Goal: Task Accomplishment & Management: Manage account settings

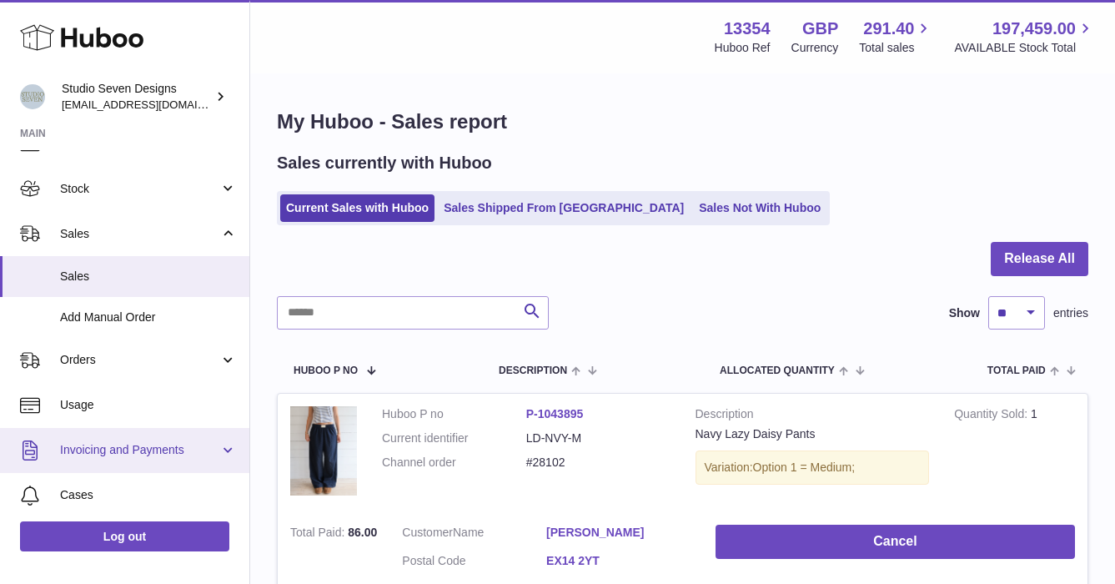
scroll to position [75, 0]
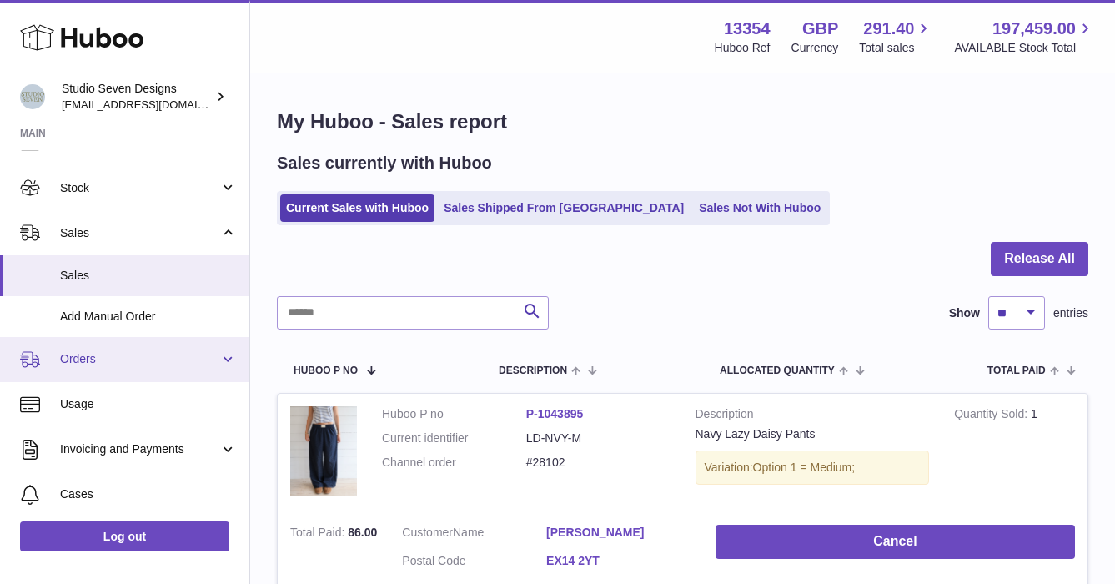
click at [86, 359] on span "Orders" at bounding box center [139, 359] width 159 height 16
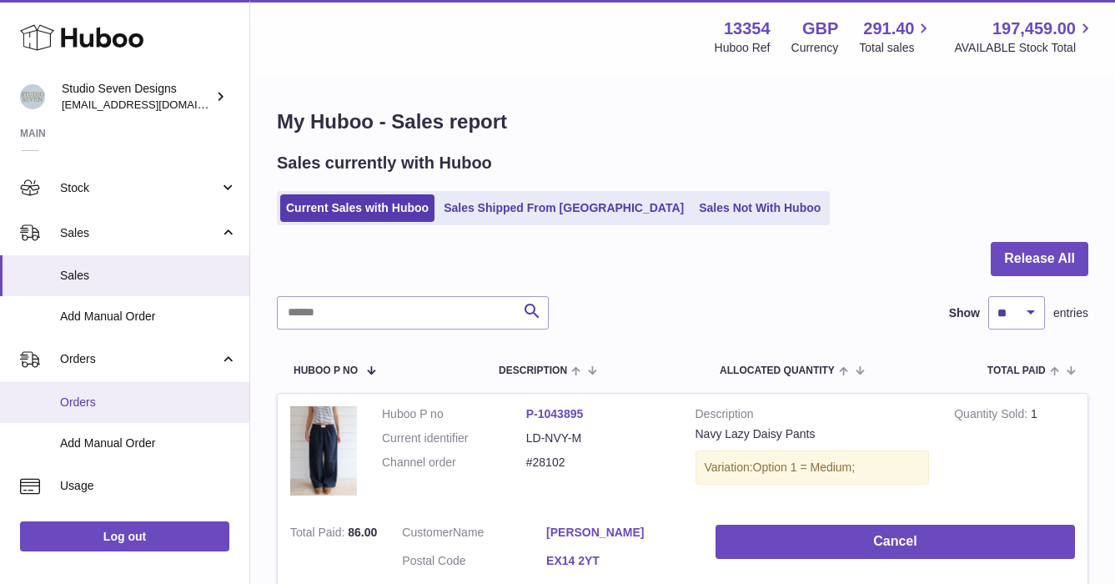
click at [83, 395] on span "Orders" at bounding box center [148, 403] width 177 height 16
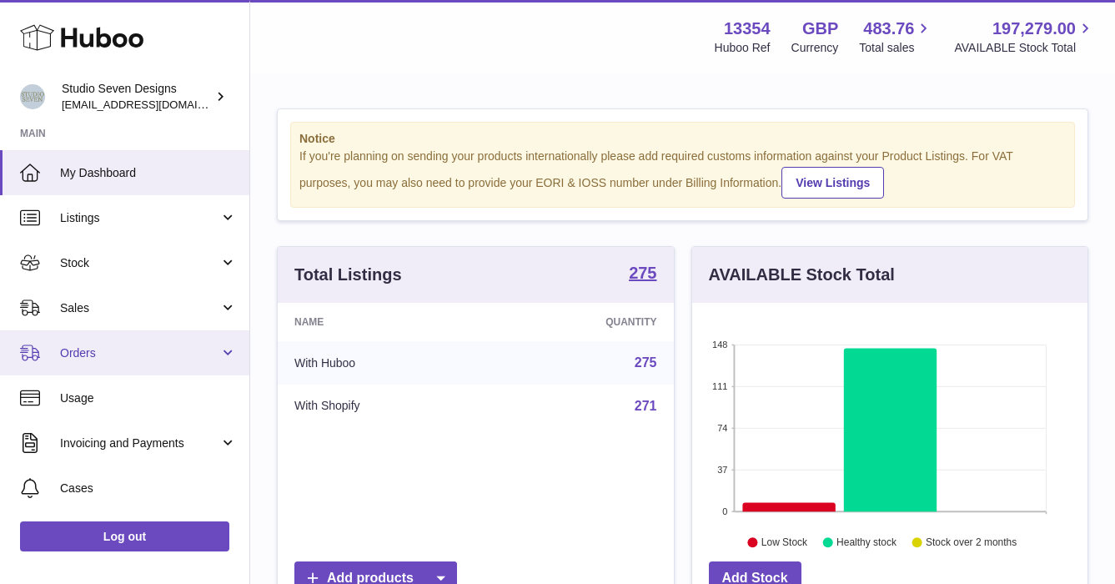
click at [118, 355] on span "Orders" at bounding box center [139, 353] width 159 height 16
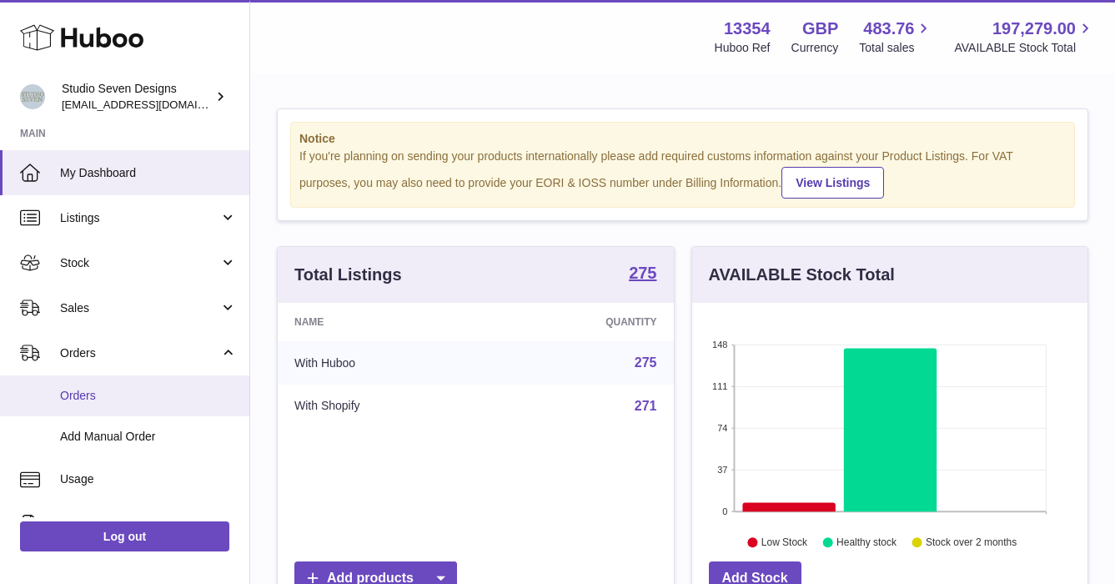
click at [59, 390] on link "Orders" at bounding box center [124, 395] width 249 height 41
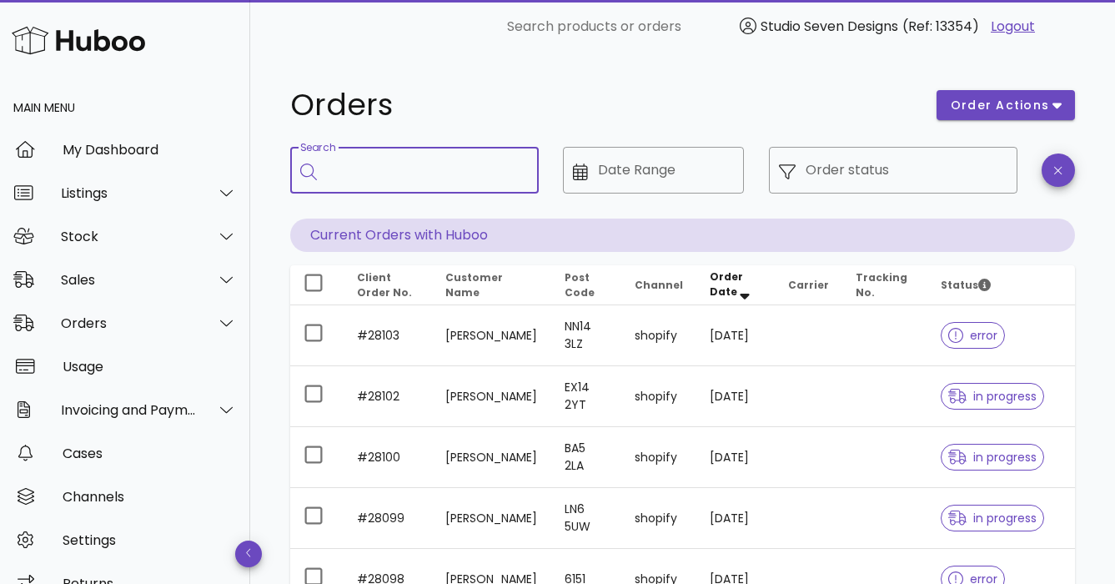
click at [378, 176] on input "Search" at bounding box center [426, 170] width 199 height 27
type input "*********"
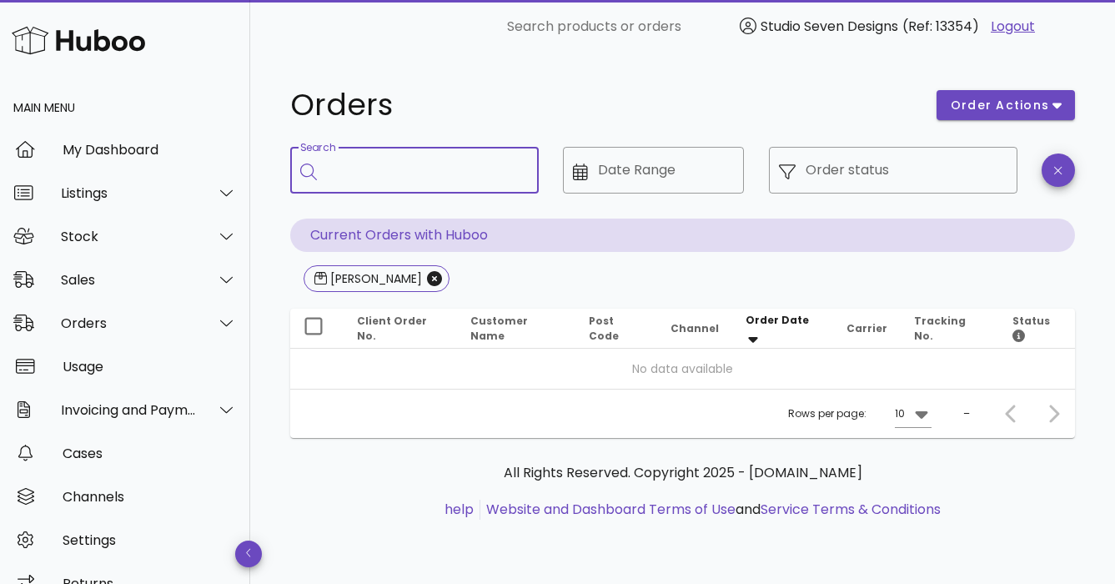
click at [364, 168] on input "Search" at bounding box center [426, 170] width 199 height 27
type input "*****"
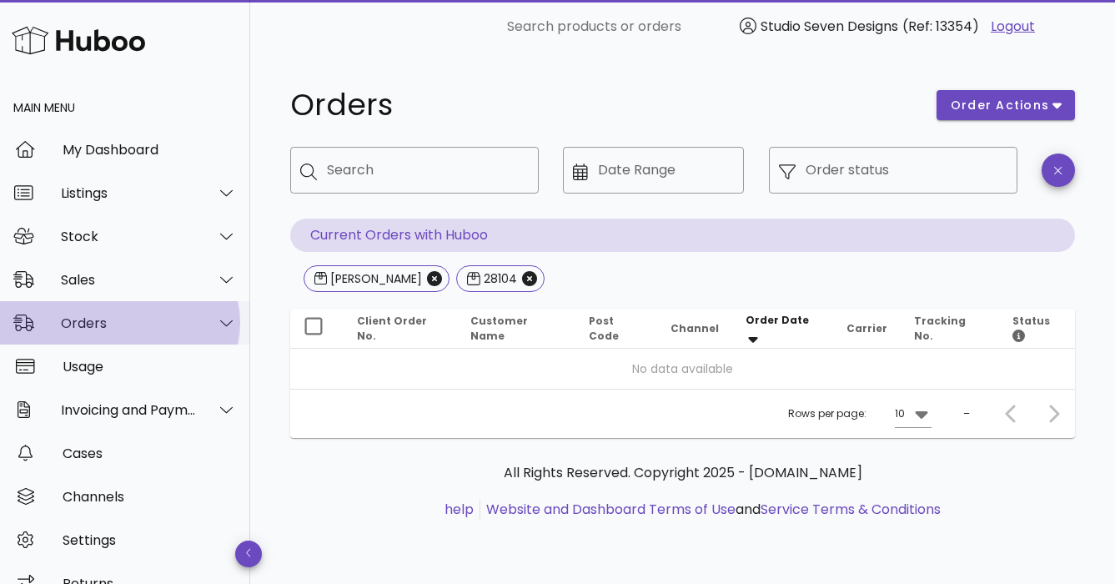
click at [100, 326] on div "Orders" at bounding box center [129, 323] width 136 height 16
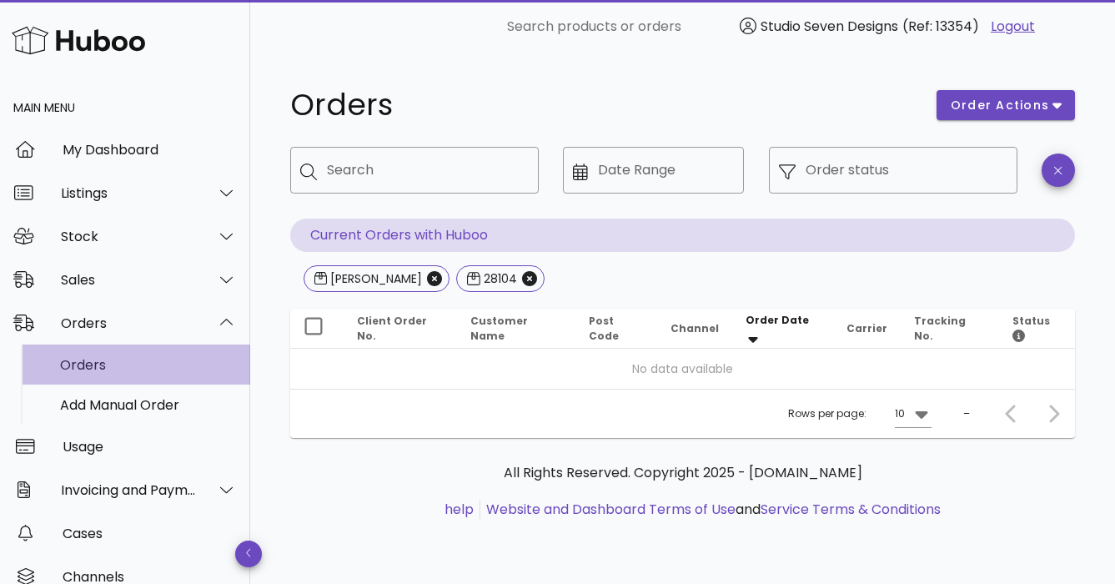
click at [96, 359] on div "Orders" at bounding box center [148, 365] width 177 height 16
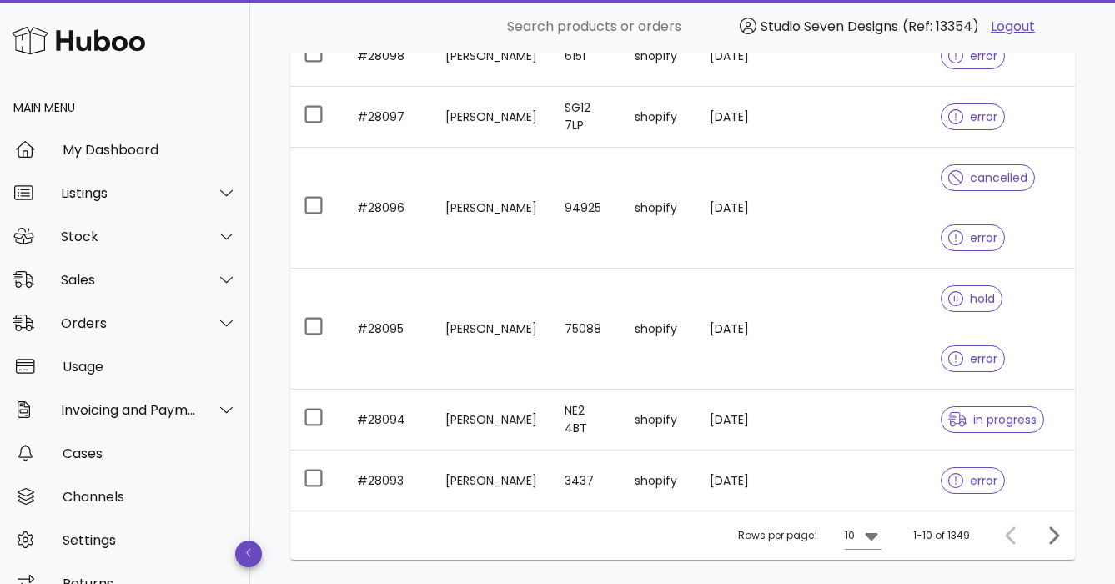
scroll to position [574, 0]
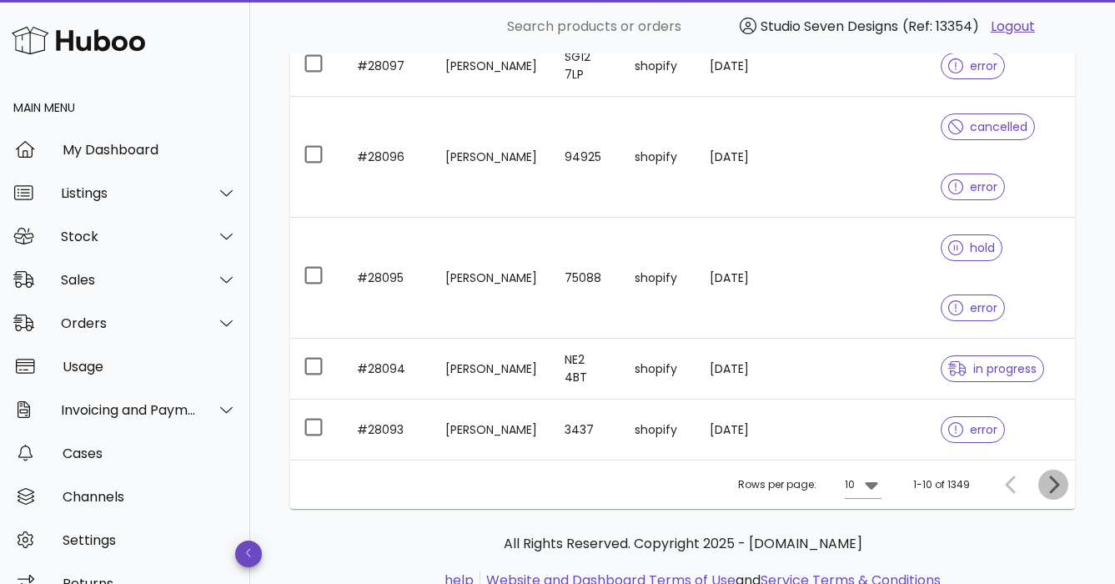
click at [1051, 475] on icon "Next page" at bounding box center [1053, 485] width 20 height 20
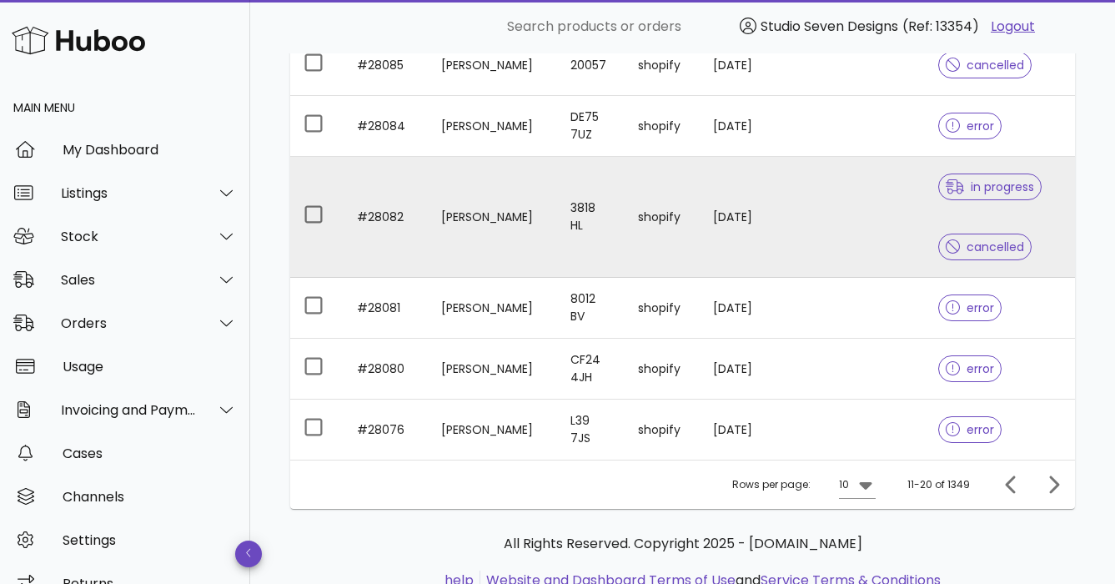
click at [844, 167] on td at bounding box center [883, 217] width 83 height 121
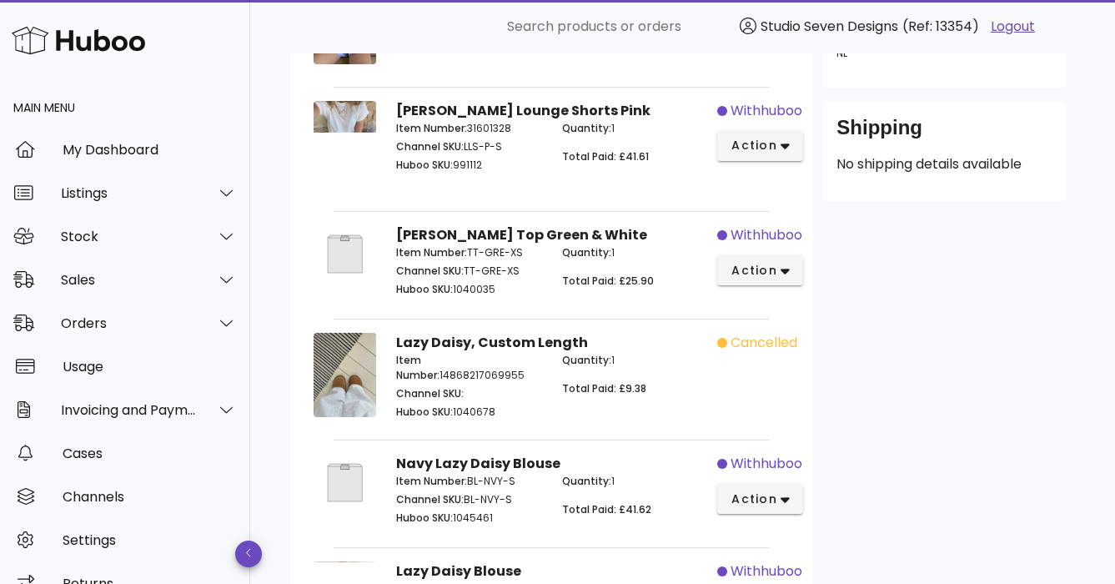
scroll to position [338, 0]
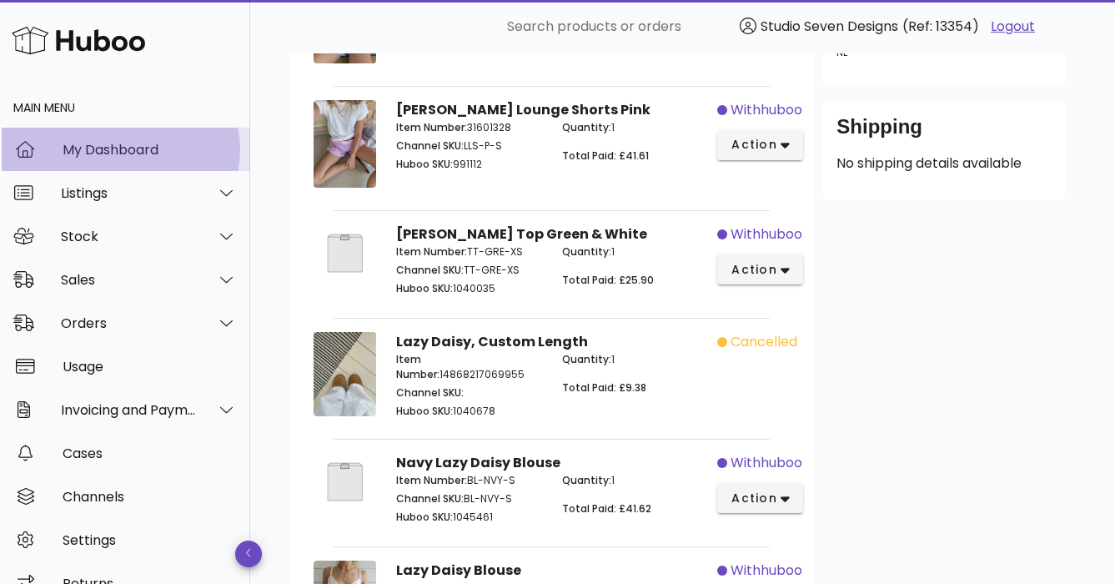
click at [108, 148] on div "My Dashboard" at bounding box center [150, 150] width 174 height 16
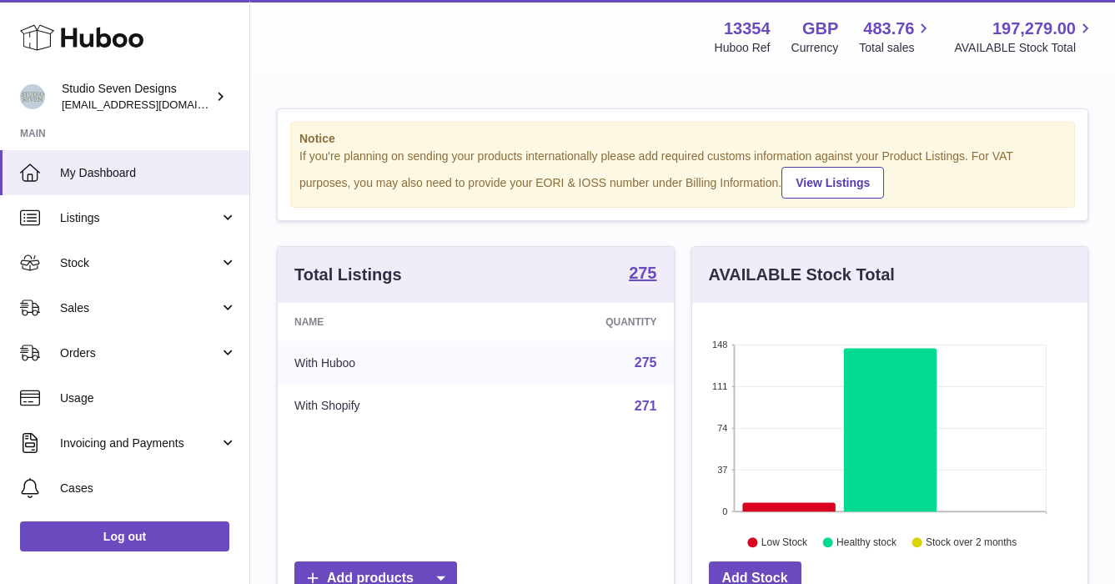
scroll to position [260, 395]
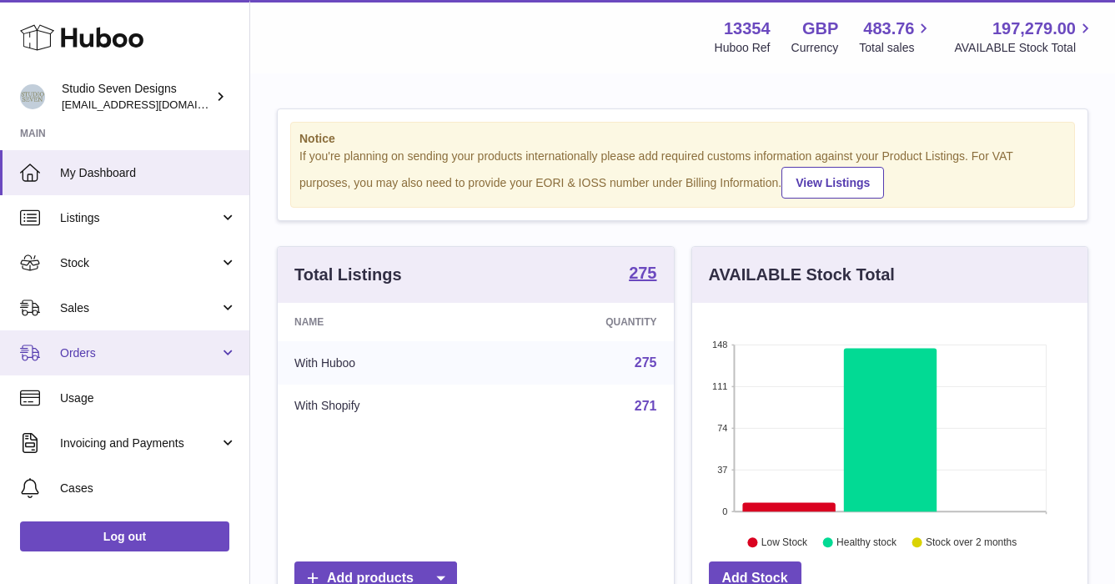
click at [111, 360] on link "Orders" at bounding box center [124, 352] width 249 height 45
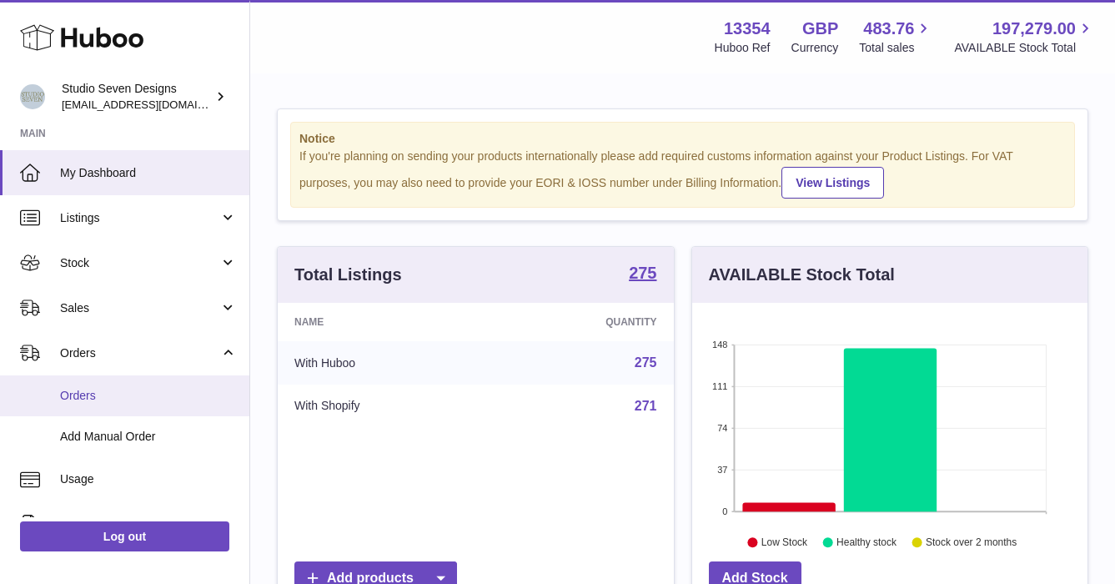
click at [103, 406] on link "Orders" at bounding box center [124, 395] width 249 height 41
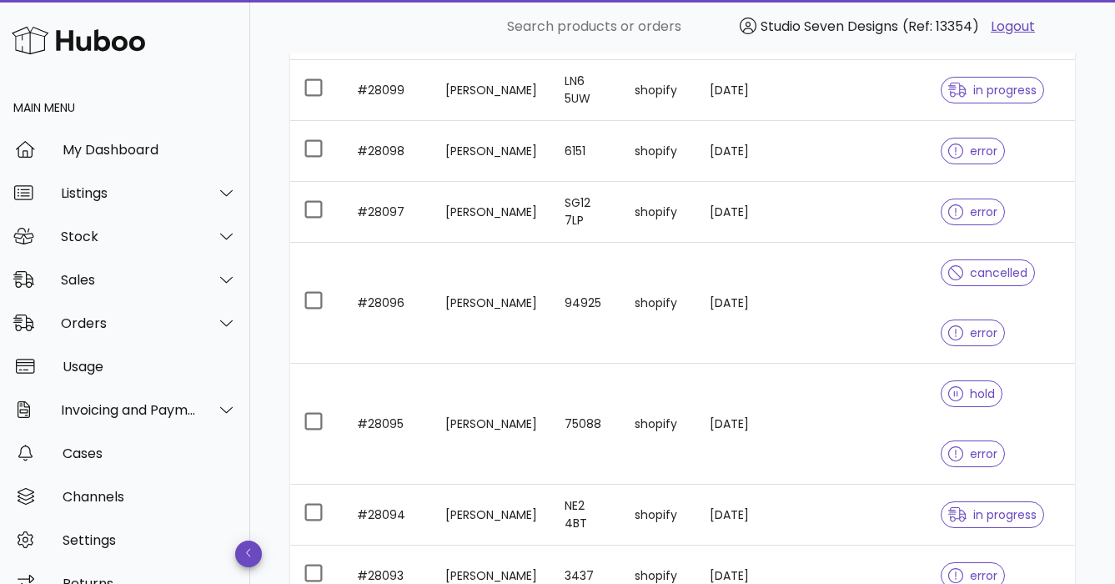
scroll to position [574, 0]
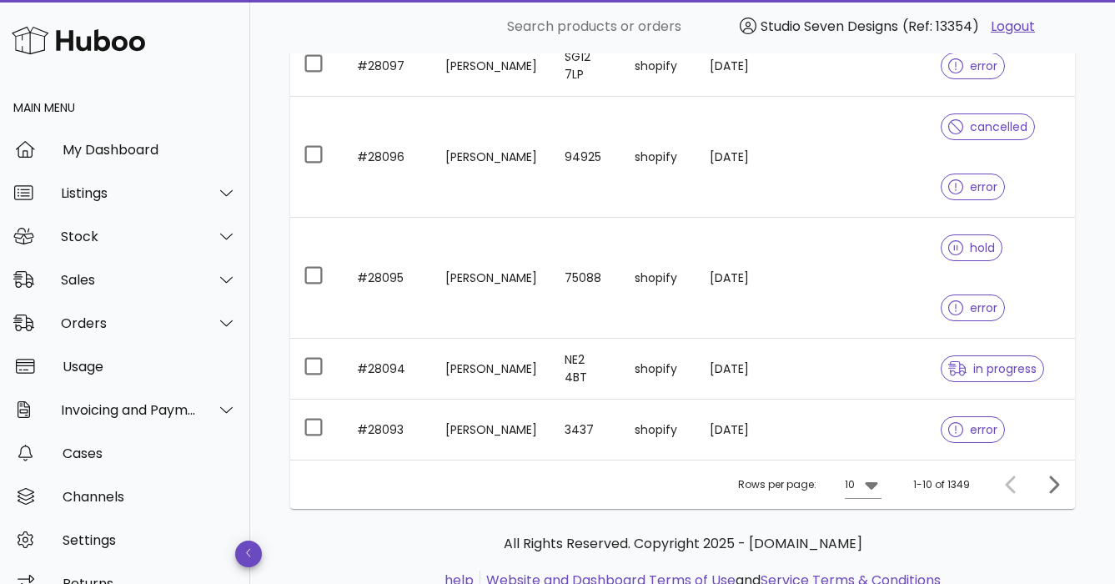
click at [903, 339] on td at bounding box center [884, 369] width 85 height 61
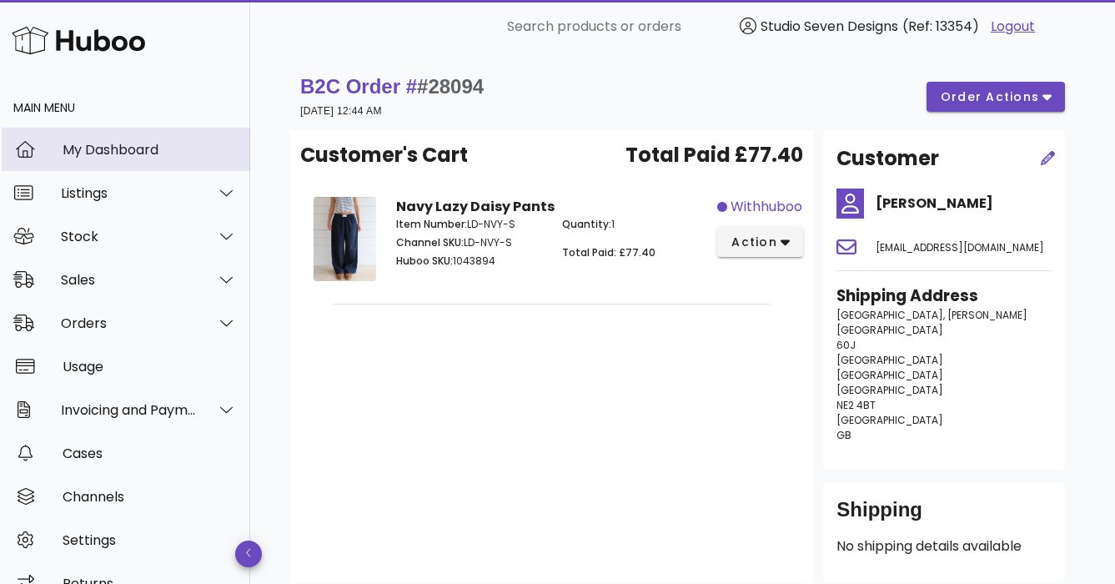
click at [94, 156] on div "My Dashboard" at bounding box center [150, 150] width 174 height 16
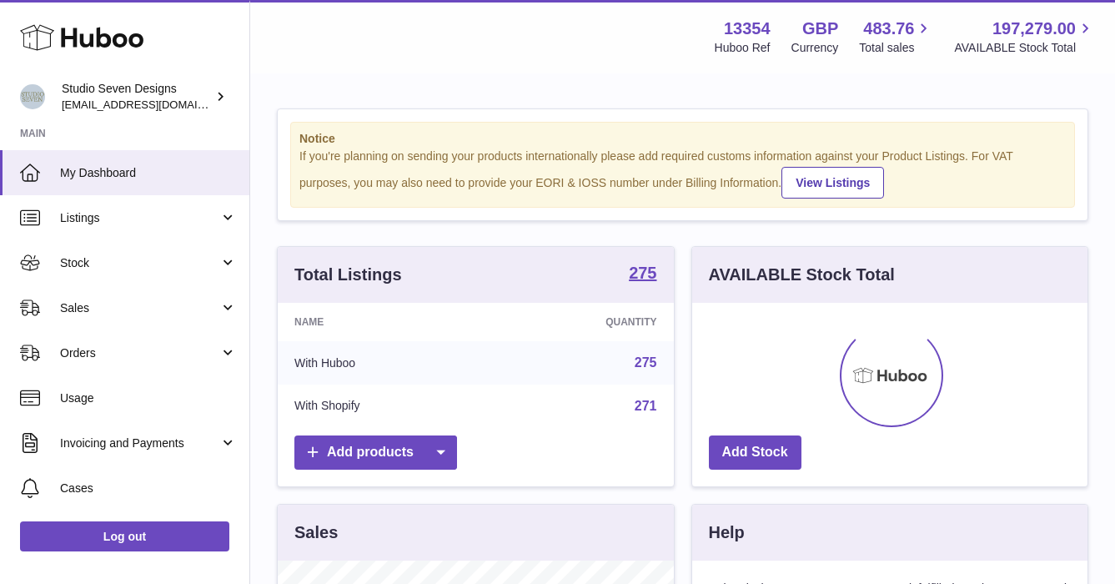
scroll to position [260, 395]
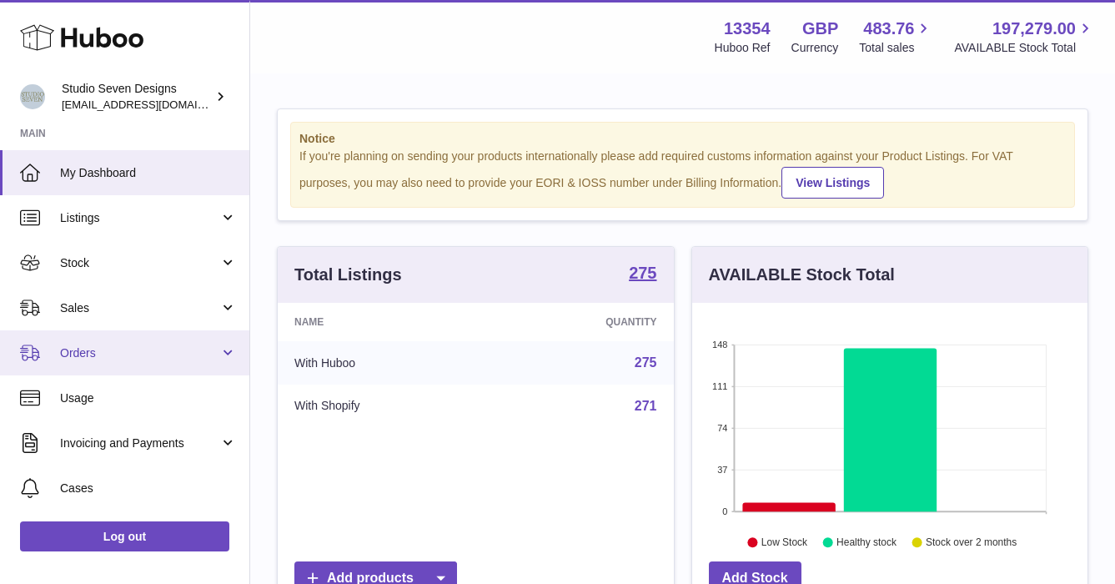
click at [89, 356] on span "Orders" at bounding box center [139, 353] width 159 height 16
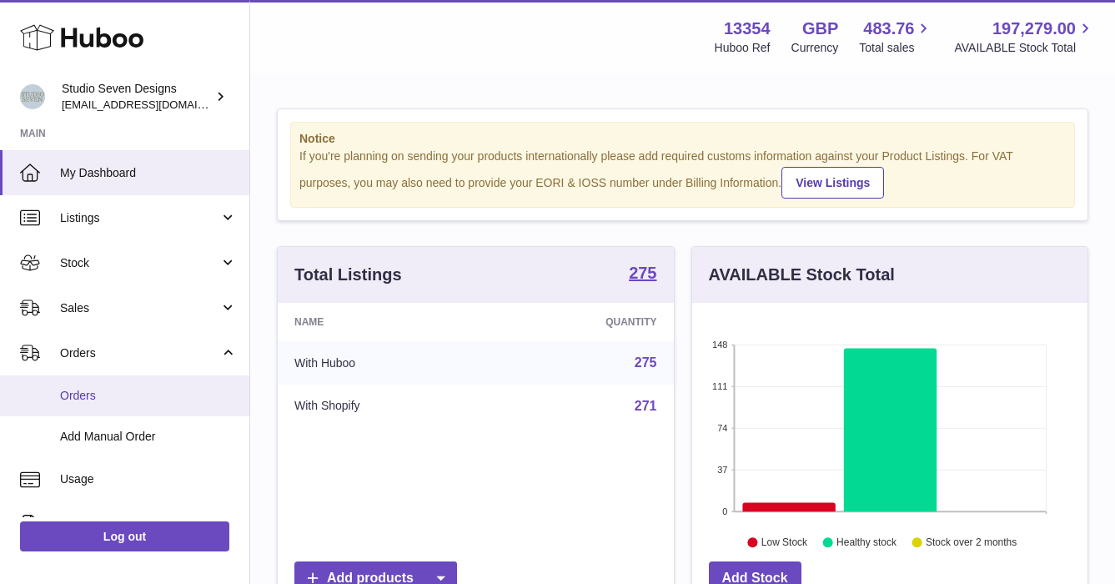
click at [85, 399] on span "Orders" at bounding box center [148, 396] width 177 height 16
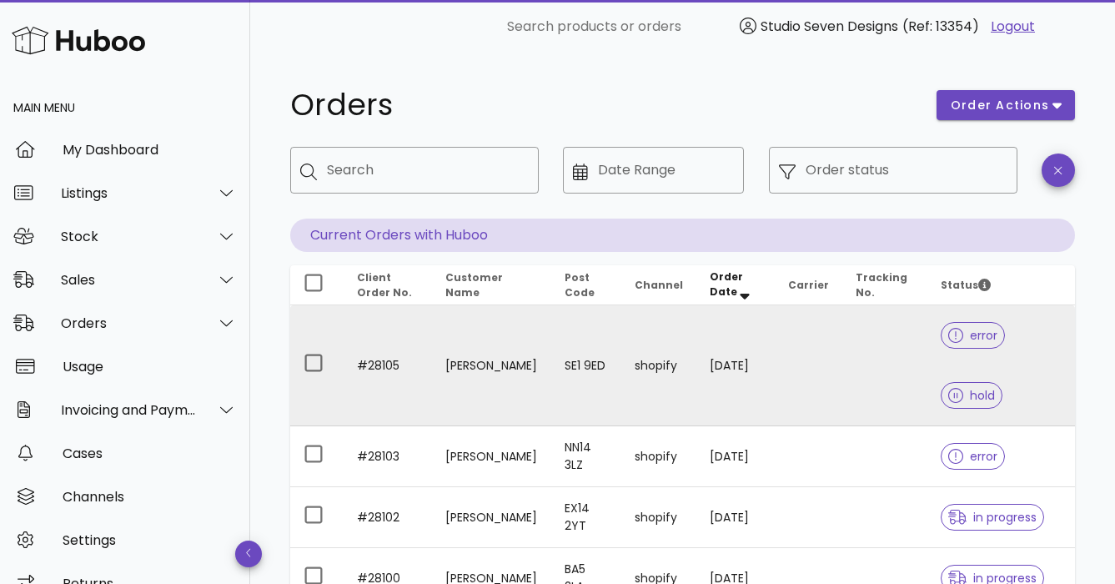
click at [900, 350] on td at bounding box center [884, 365] width 85 height 121
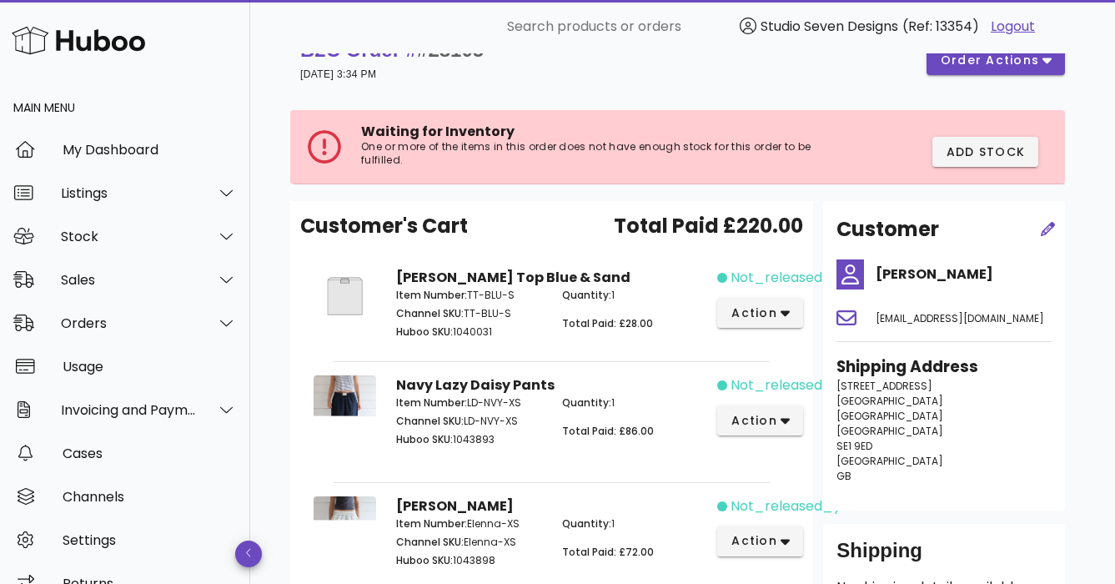
scroll to position [36, 0]
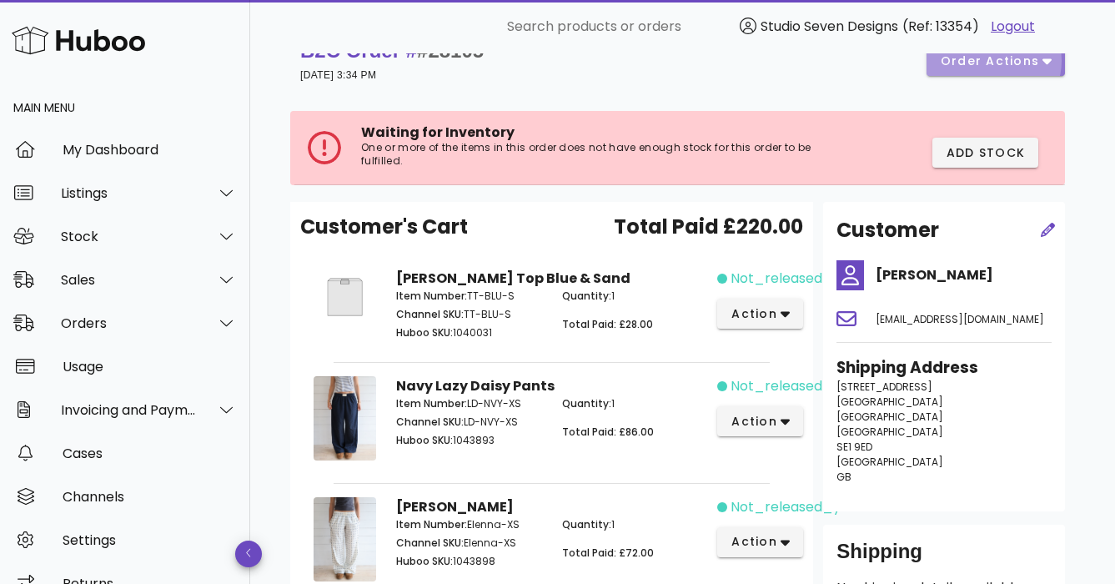
click at [1033, 64] on span "order actions" at bounding box center [990, 62] width 100 height 18
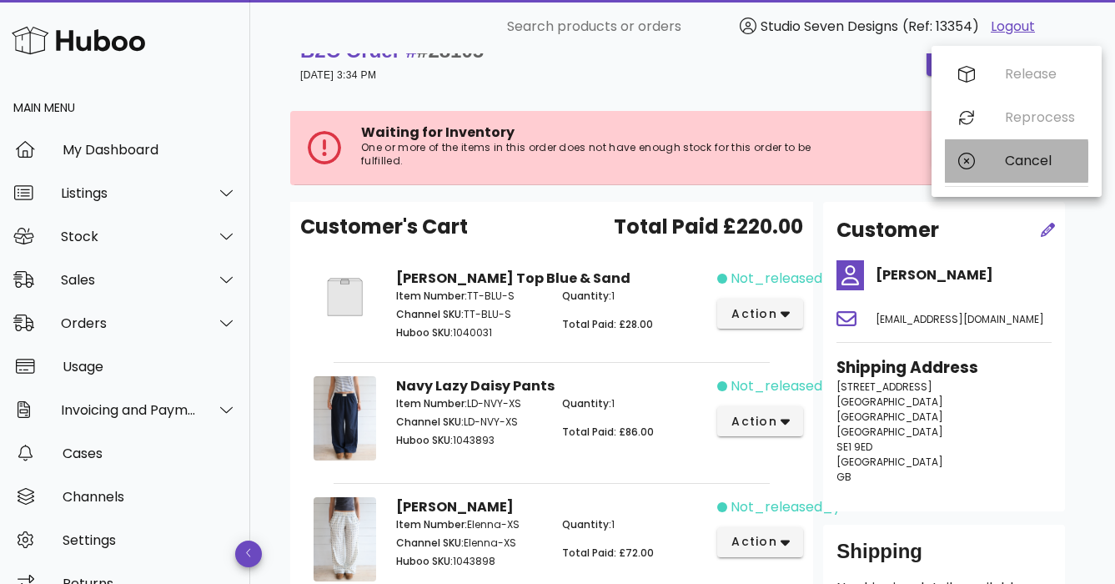
click at [1034, 164] on div "Cancel" at bounding box center [1040, 161] width 70 height 16
